Goal: Find specific page/section: Find specific page/section

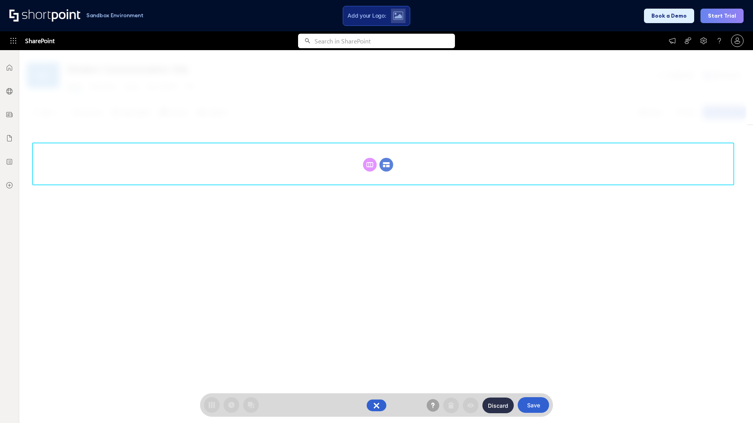
scroll to position [108, 0]
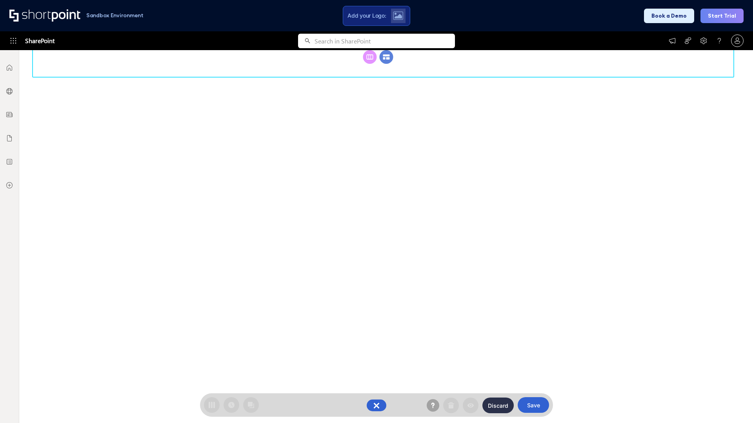
click at [386, 64] on circle at bounding box center [386, 57] width 14 height 14
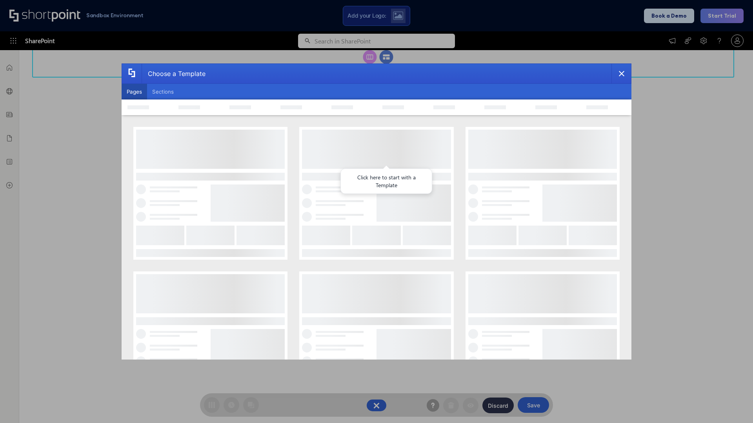
scroll to position [0, 0]
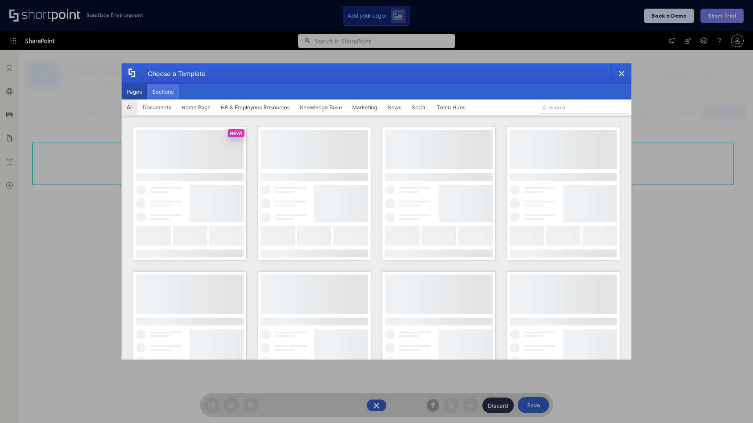
click at [163, 92] on button "Sections" at bounding box center [163, 92] width 32 height 16
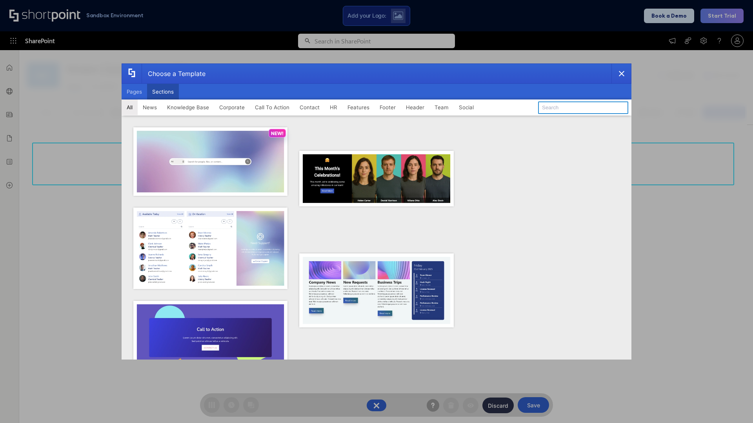
type input "Features Kit 4"
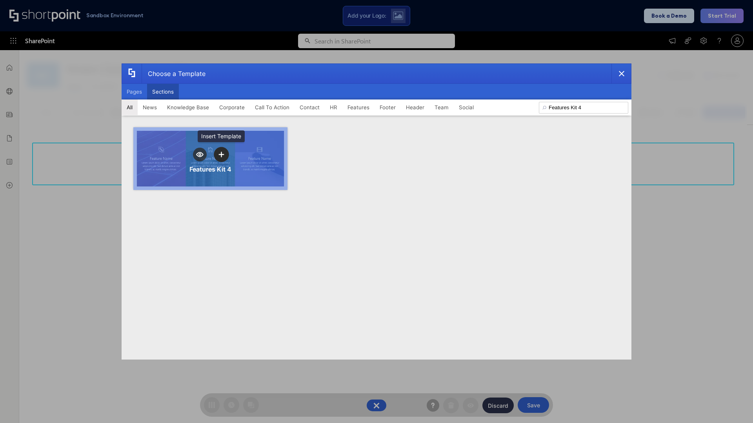
click at [221, 154] on icon "template selector" at bounding box center [220, 154] width 5 height 5
